Goal: Transaction & Acquisition: Purchase product/service

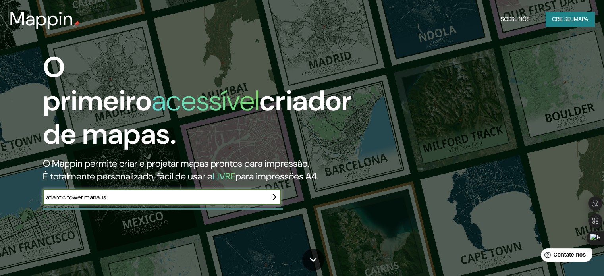
type input "atlantic tower manaus"
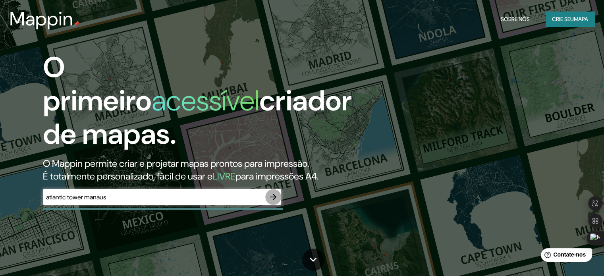
click at [274, 194] on icon "button" at bounding box center [274, 197] width 10 height 10
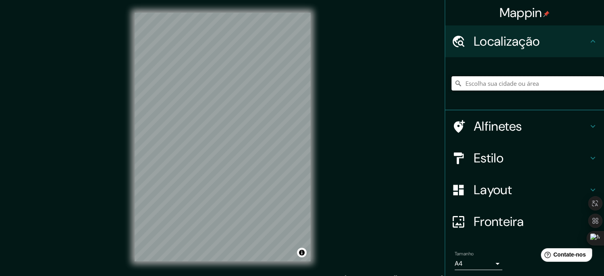
click at [520, 85] on input "Escolha sua cidade ou área" at bounding box center [528, 83] width 153 height 14
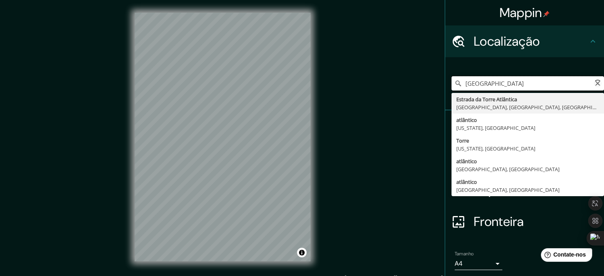
type input "atlantic tower manaus"
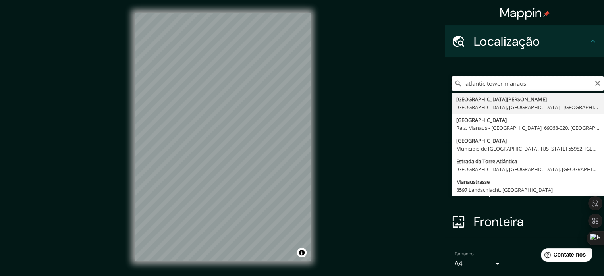
drag, startPoint x: 528, startPoint y: 86, endPoint x: 376, endPoint y: 103, distance: 152.3
click at [378, 104] on div "Mappin Localização atlantic tower [GEOGRAPHIC_DATA] [GEOGRAPHIC_DATA], [GEOGRAP…" at bounding box center [302, 143] width 604 height 287
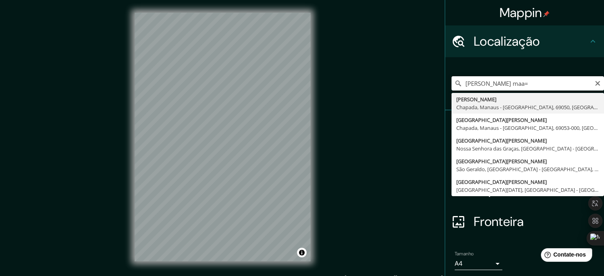
type input "[PERSON_NAME], [PERSON_NAME], Manaus - [GEOGRAPHIC_DATA], 69050, [GEOGRAPHIC_DA…"
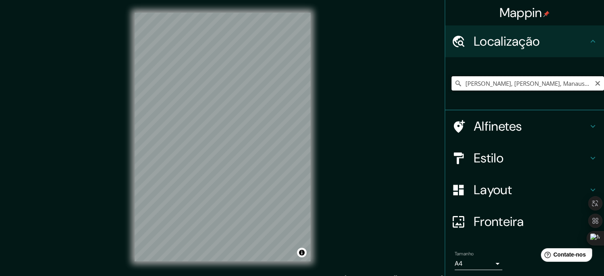
click at [513, 84] on input "[PERSON_NAME], [PERSON_NAME], Manaus - [GEOGRAPHIC_DATA], 69050, [GEOGRAPHIC_DA…" at bounding box center [528, 83] width 153 height 14
drag, startPoint x: 586, startPoint y: 82, endPoint x: 590, endPoint y: 77, distance: 5.9
click at [588, 81] on input "[PERSON_NAME], [PERSON_NAME], Manaus - [GEOGRAPHIC_DATA], 69050, [GEOGRAPHIC_DA…" at bounding box center [528, 83] width 153 height 14
click at [585, 84] on input "[PERSON_NAME], [PERSON_NAME], Manaus - [GEOGRAPHIC_DATA], 69050, [GEOGRAPHIC_DA…" at bounding box center [528, 83] width 153 height 14
click at [595, 85] on icon "Claro" at bounding box center [598, 83] width 6 height 6
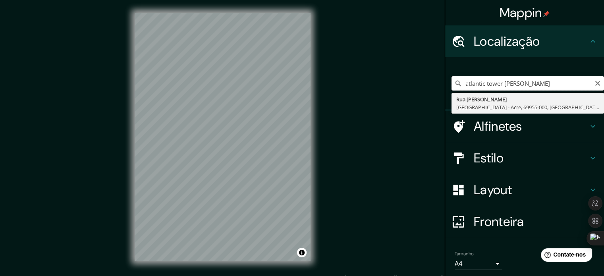
type input "atlantic tower [PERSON_NAME]"
click at [361, 140] on div "Mappin Localização atlantic tower [PERSON_NAME] [GEOGRAPHIC_DATA] Batista Do Na…" at bounding box center [302, 143] width 604 height 287
drag, startPoint x: 550, startPoint y: 81, endPoint x: 430, endPoint y: 95, distance: 121.2
click at [429, 97] on div "Mappin Localização atlantic tower [PERSON_NAME] [GEOGRAPHIC_DATA] Batista Do Na…" at bounding box center [302, 143] width 604 height 287
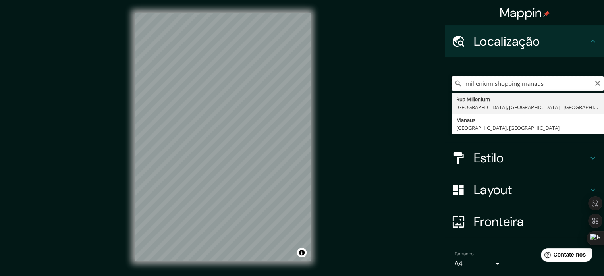
type input "millenium shopping manaus"
click at [468, 70] on div "millenium shopping manaus [GEOGRAPHIC_DATA], [GEOGRAPHIC_DATA] - [GEOGRAPHIC_DA…" at bounding box center [528, 84] width 153 height 40
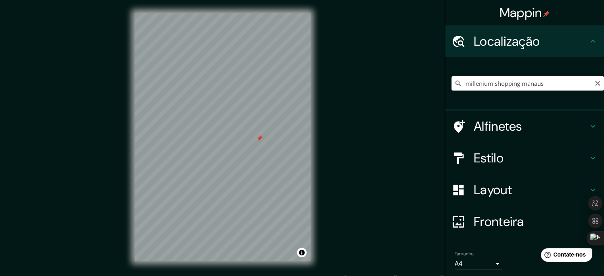
click at [261, 138] on div at bounding box center [259, 138] width 6 height 6
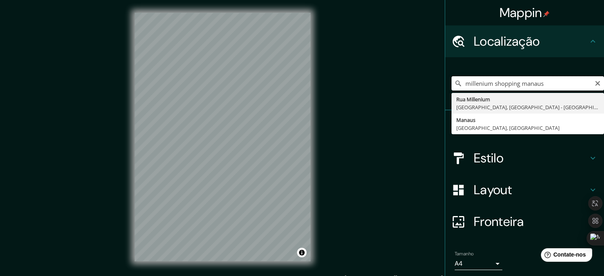
drag, startPoint x: 546, startPoint y: 81, endPoint x: 351, endPoint y: 100, distance: 196.0
click at [351, 100] on div "Mappin Localização millenium shopping manaus [GEOGRAPHIC_DATA], [GEOGRAPHIC_DAT…" at bounding box center [302, 143] width 604 height 287
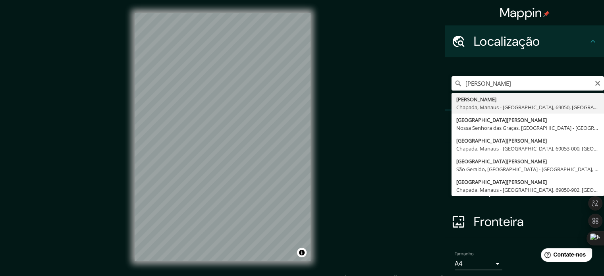
type input "[PERSON_NAME], [PERSON_NAME], Manaus - [GEOGRAPHIC_DATA], 69050, [GEOGRAPHIC_DA…"
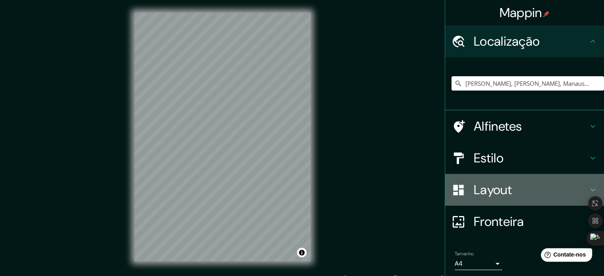
click at [497, 188] on font "Layout" at bounding box center [493, 190] width 38 height 17
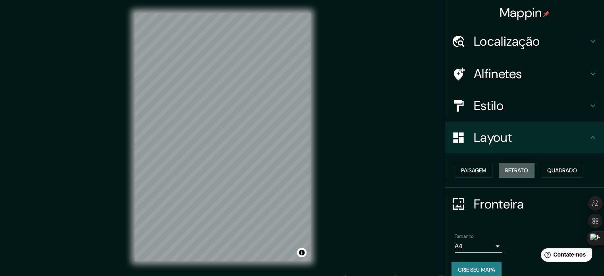
click at [509, 169] on font "Retrato" at bounding box center [516, 170] width 23 height 7
click at [555, 141] on h4 "Layout" at bounding box center [531, 138] width 114 height 16
click at [506, 106] on h4 "Estilo" at bounding box center [531, 106] width 114 height 16
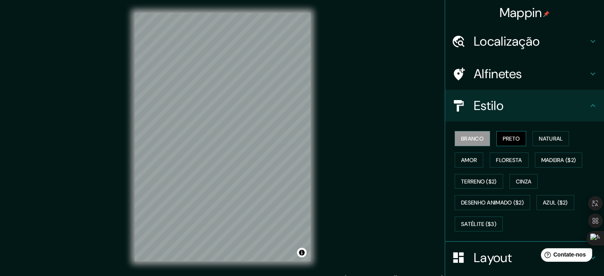
click at [503, 139] on font "Preto" at bounding box center [511, 138] width 17 height 7
click at [472, 139] on font "Branco" at bounding box center [472, 138] width 23 height 7
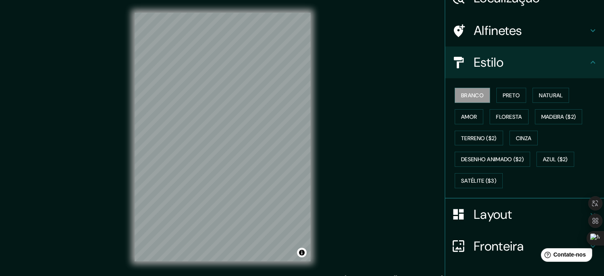
scroll to position [94, 0]
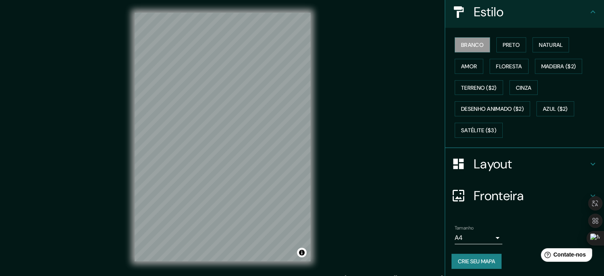
click at [491, 197] on font "Fronteira" at bounding box center [499, 196] width 50 height 17
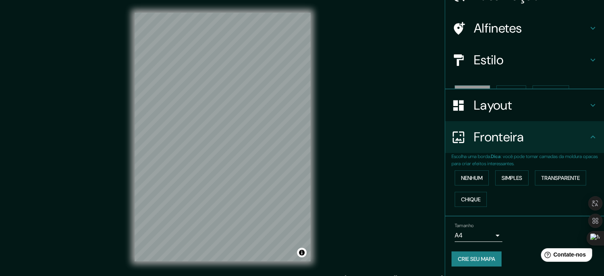
scroll to position [32, 0]
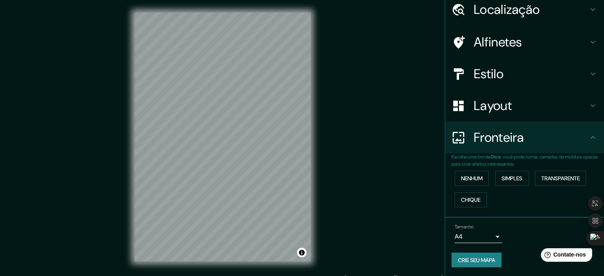
click at [505, 122] on div "Fronteira" at bounding box center [524, 138] width 159 height 32
click at [504, 112] on font "Layout" at bounding box center [493, 105] width 38 height 17
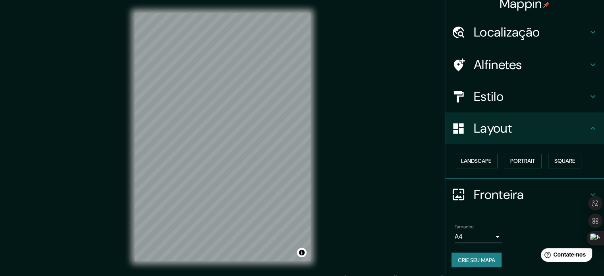
scroll to position [10, 0]
click at [499, 94] on h4 "Estilo" at bounding box center [531, 96] width 114 height 16
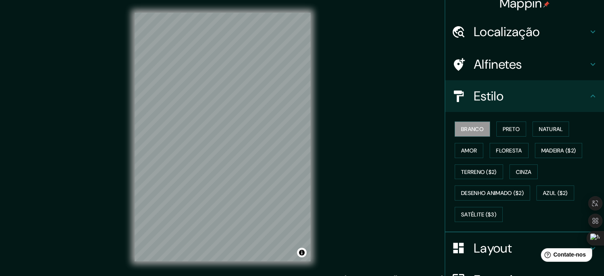
click at [494, 67] on font "Alfinetes" at bounding box center [498, 64] width 48 height 17
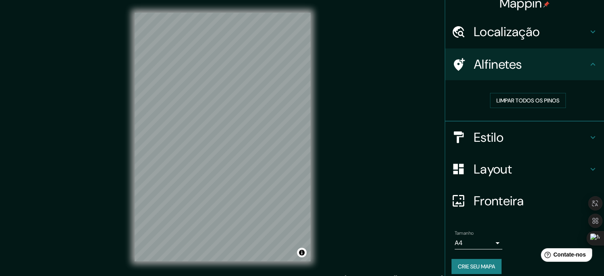
click at [486, 31] on font "Localização" at bounding box center [507, 31] width 66 height 17
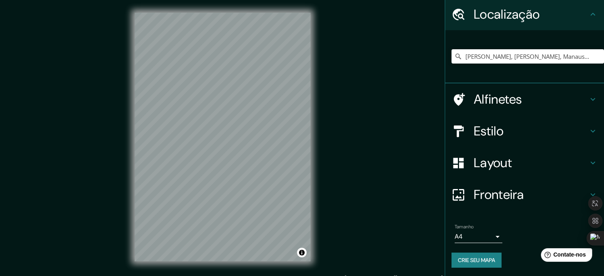
scroll to position [27, 0]
click at [467, 257] on font "Crie seu mapa" at bounding box center [476, 259] width 37 height 7
click at [481, 260] on div "Crie seu mapa" at bounding box center [525, 259] width 146 height 15
click at [422, 53] on div "Mappin Localização [PERSON_NAME], Chapada, [GEOGRAPHIC_DATA] - [GEOGRAPHIC_DATA…" at bounding box center [302, 143] width 604 height 287
click at [461, 254] on button "Crie seu mapa" at bounding box center [477, 259] width 50 height 15
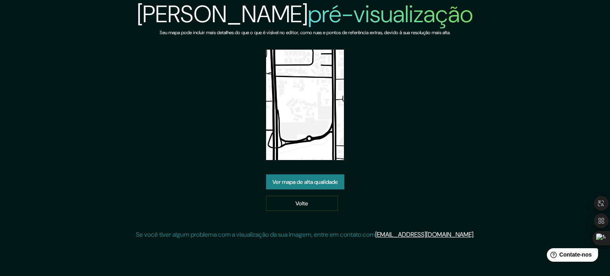
click at [308, 181] on font "Ver mapa de alta qualidade" at bounding box center [306, 181] width 66 height 7
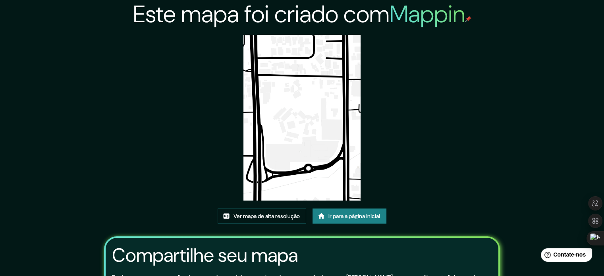
click at [439, 103] on div "Este mapa foi criado com [PERSON_NAME] Ver mapa de alta resolução Ir para a pág…" at bounding box center [302, 182] width 423 height 365
